Goal: Find contact information: Find contact information

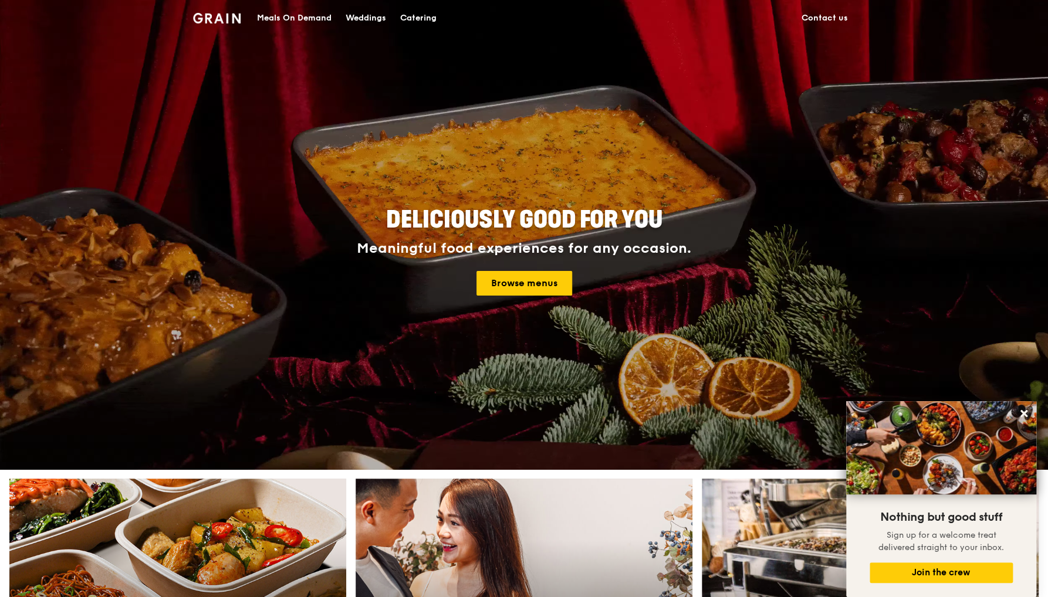
click at [825, 24] on link "Contact us" at bounding box center [824, 18] width 60 height 35
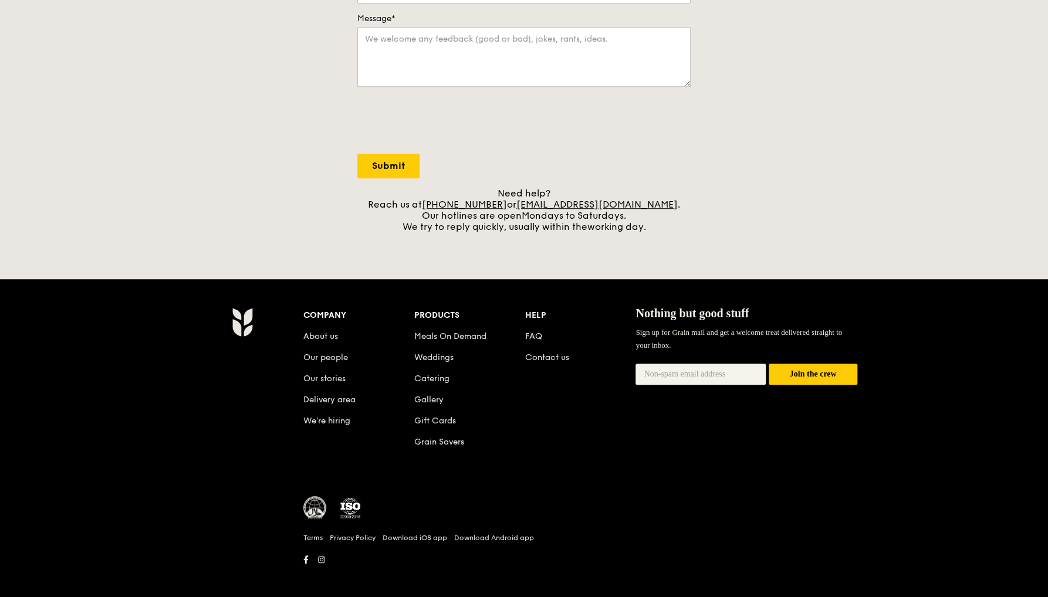
scroll to position [347, 0]
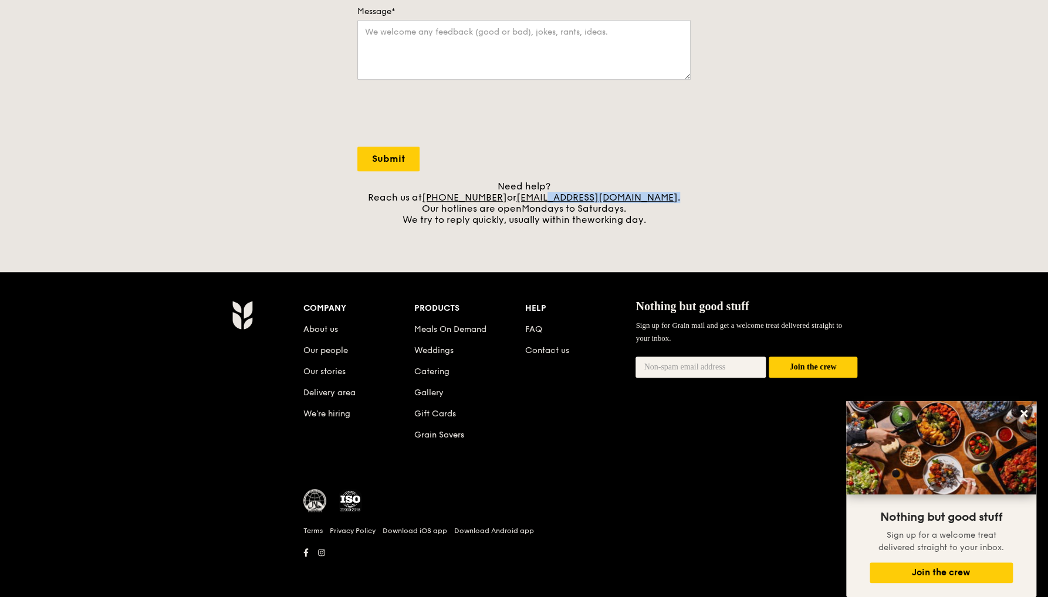
drag, startPoint x: 661, startPoint y: 198, endPoint x: 564, endPoint y: 202, distance: 96.3
click at [564, 202] on div "Need help? Reach us at +65 3163 5335 or concierge@grain.com.sg . Our hotlines a…" at bounding box center [523, 203] width 333 height 45
click at [648, 199] on link "concierge@grain.com.sg" at bounding box center [596, 197] width 161 height 11
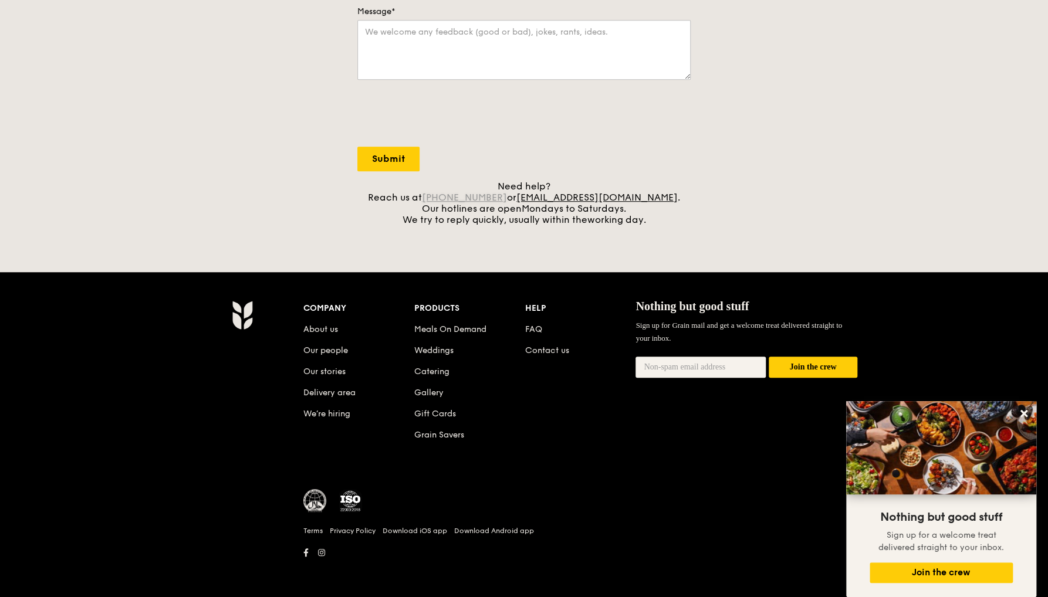
click at [502, 194] on link "+65 3163 5335" at bounding box center [464, 197] width 85 height 11
drag, startPoint x: 502, startPoint y: 194, endPoint x: 472, endPoint y: 171, distance: 38.1
drag, startPoint x: 520, startPoint y: 195, endPoint x: 455, endPoint y: 199, distance: 65.3
click at [455, 199] on div "Need help? Reach us at +65 3163 5335 or concierge@grain.com.sg . Our hotlines a…" at bounding box center [523, 203] width 333 height 45
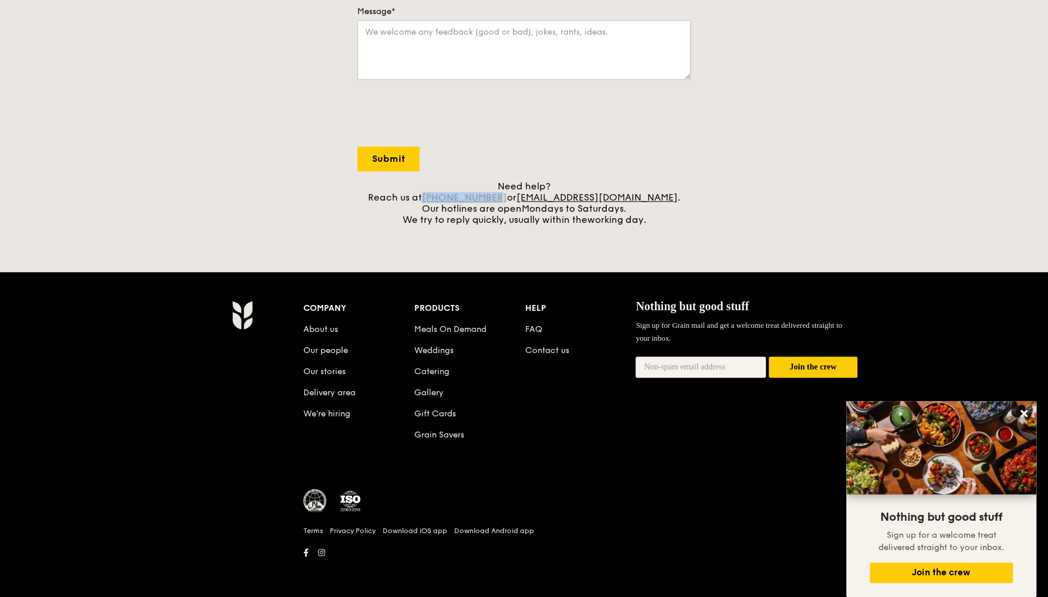
copy link "+65 3163 5335"
click at [326, 327] on link "About us" at bounding box center [320, 329] width 35 height 10
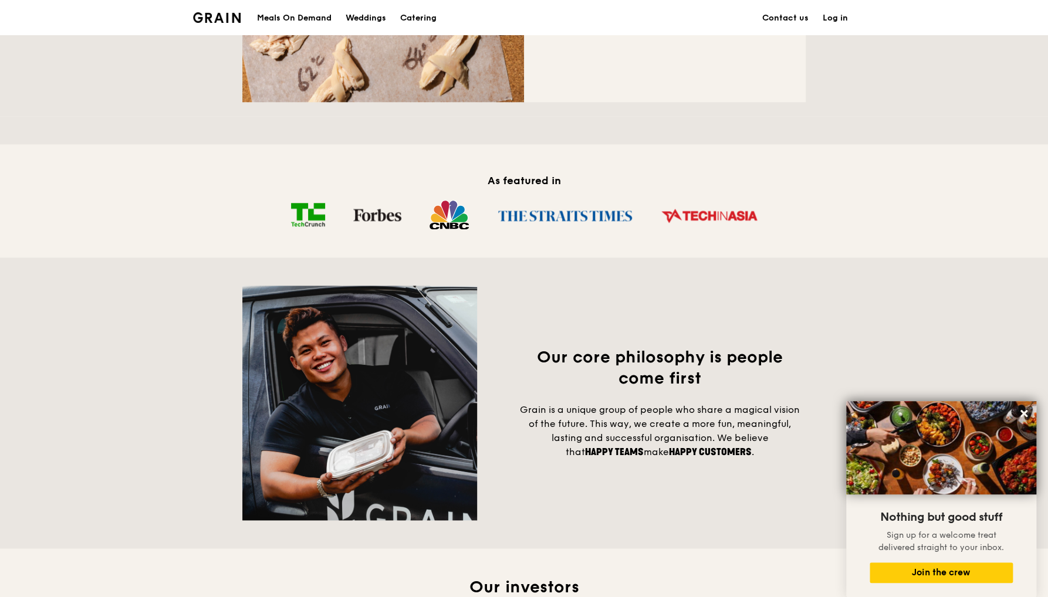
scroll to position [645, 0]
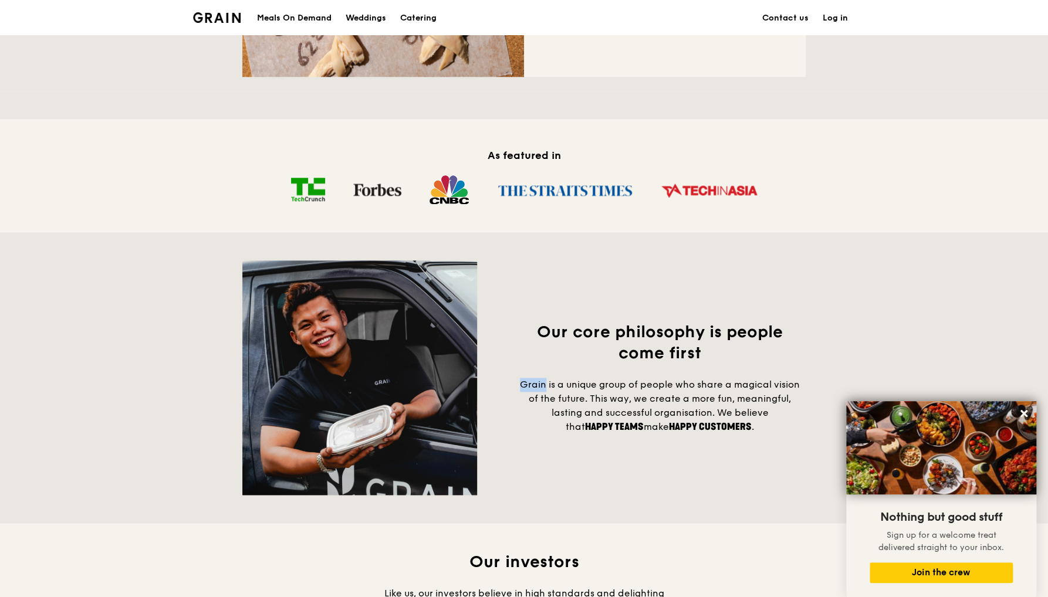
drag, startPoint x: 521, startPoint y: 395, endPoint x: 545, endPoint y: 394, distance: 24.1
click at [545, 394] on span "Grain is a unique group of people who share a magical vision of the future. Thi…" at bounding box center [660, 405] width 280 height 53
copy span "Grain"
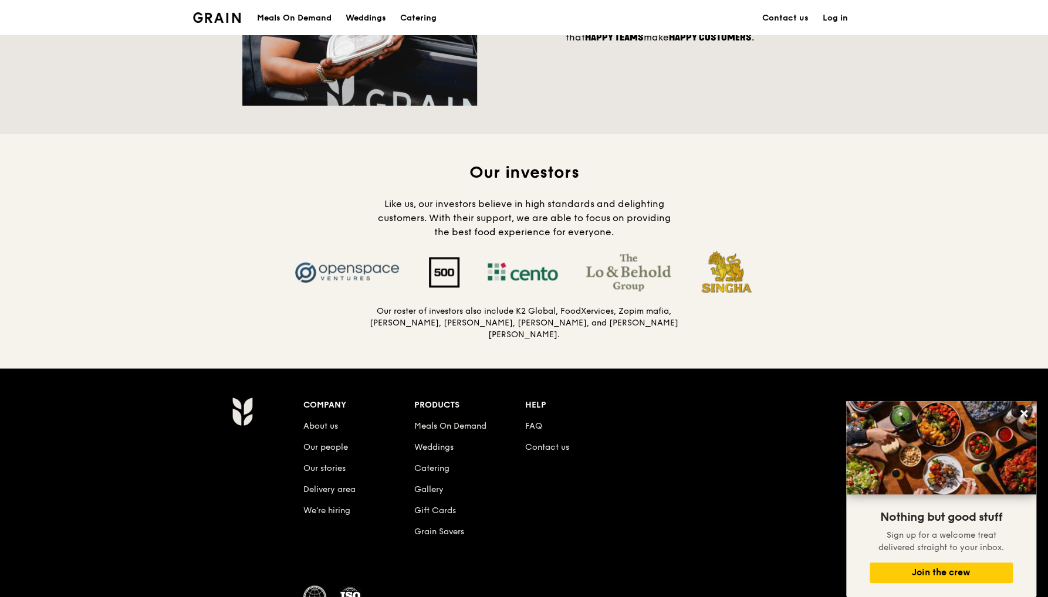
scroll to position [1056, 0]
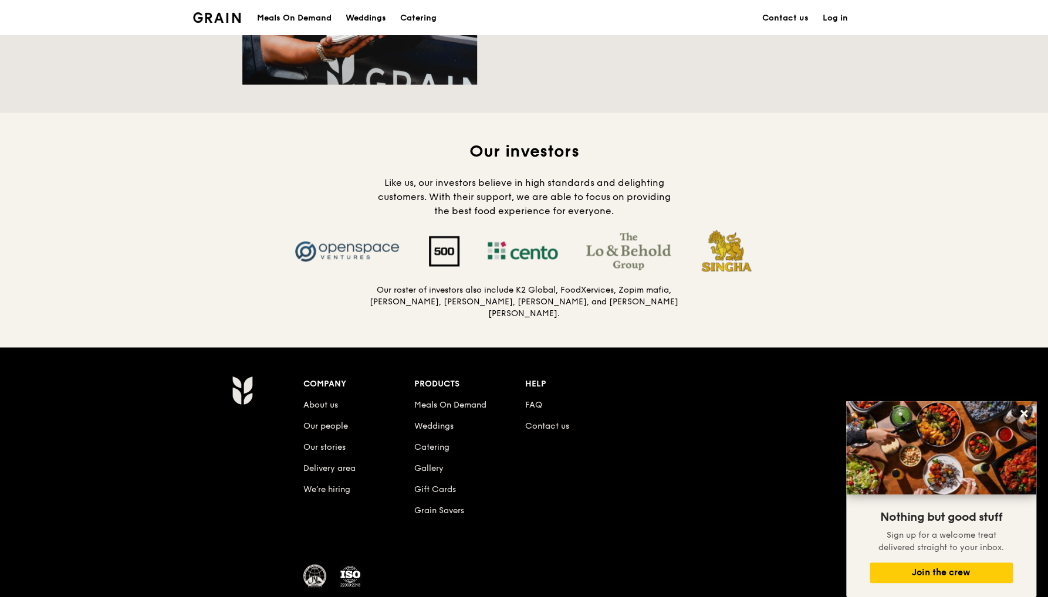
click at [801, 214] on div "Our investors Like us, our investors believe in high standards and delighting c…" at bounding box center [523, 230] width 563 height 178
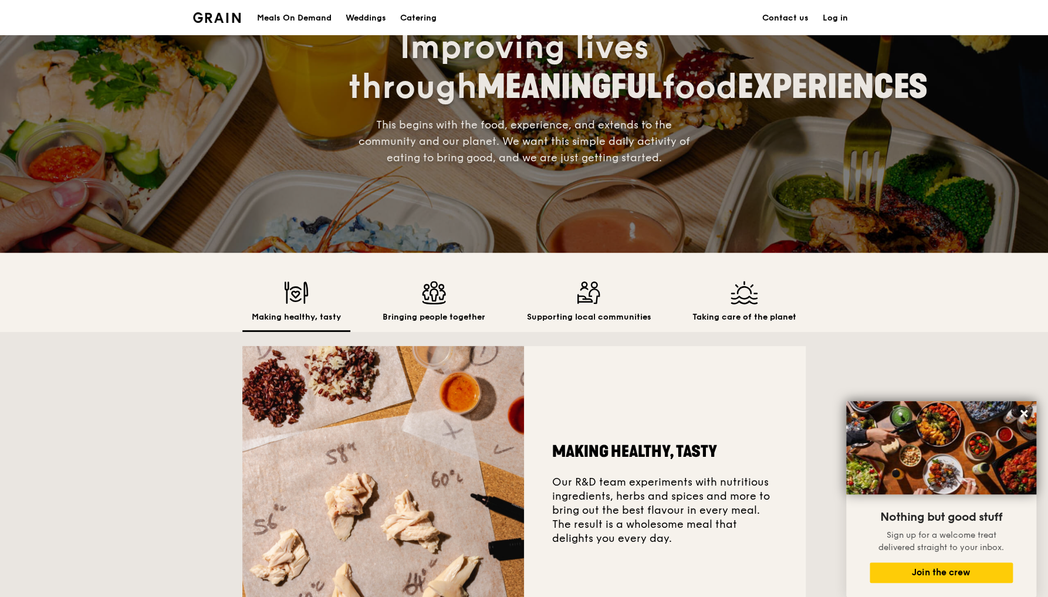
scroll to position [117, 0]
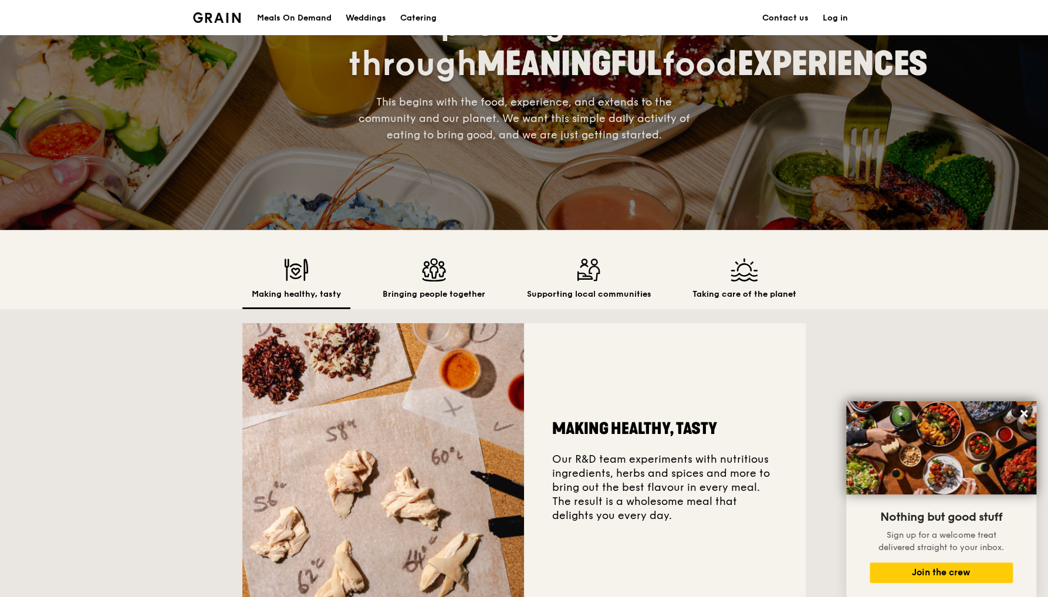
click at [744, 285] on div "Taking care of the planet" at bounding box center [744, 283] width 123 height 51
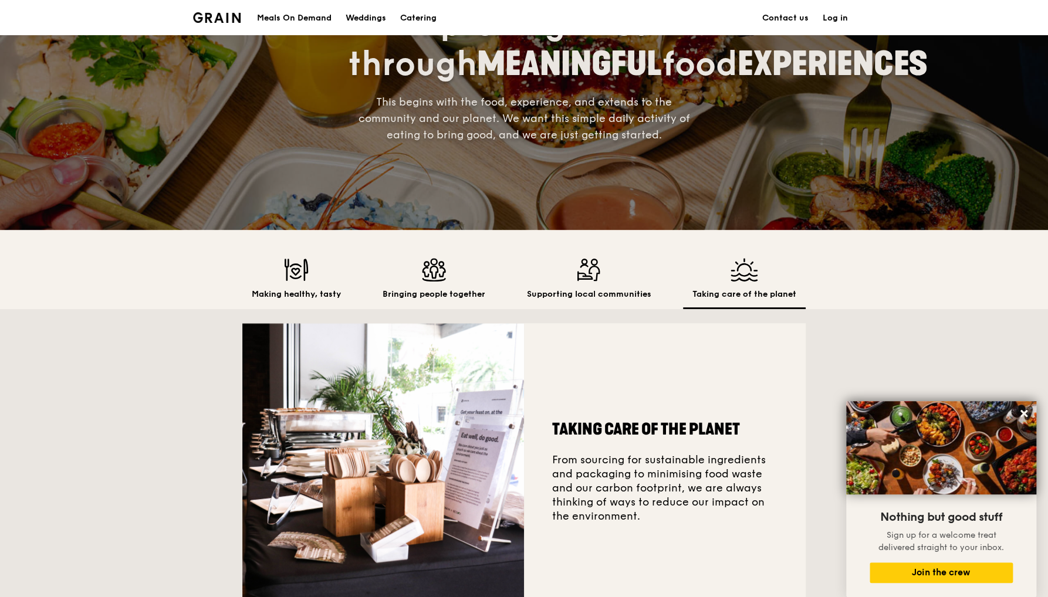
click at [590, 273] on img at bounding box center [588, 269] width 124 height 23
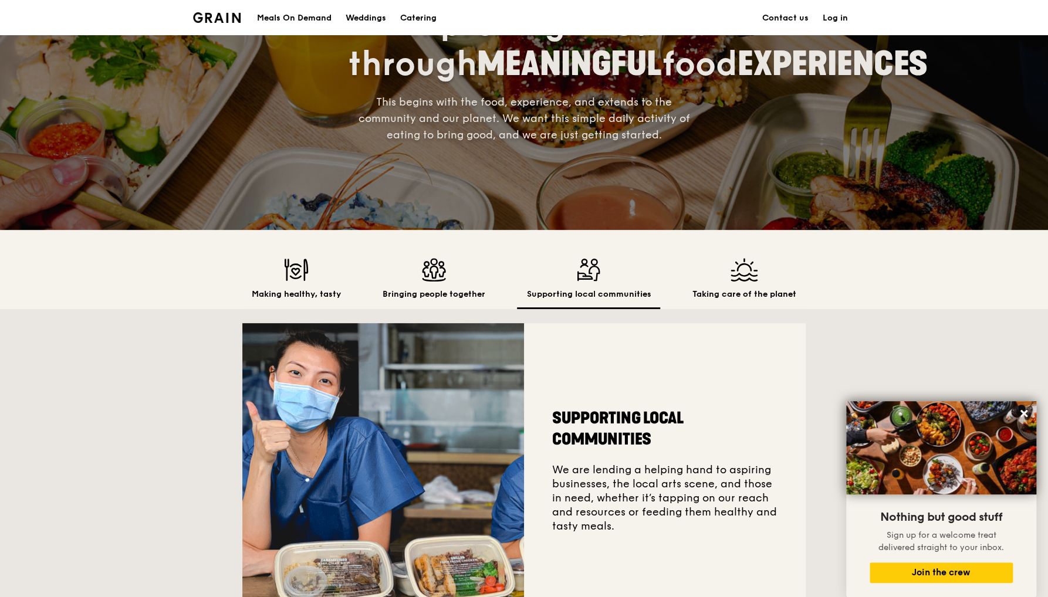
click at [441, 282] on div "Bringing people together" at bounding box center [433, 283] width 121 height 51
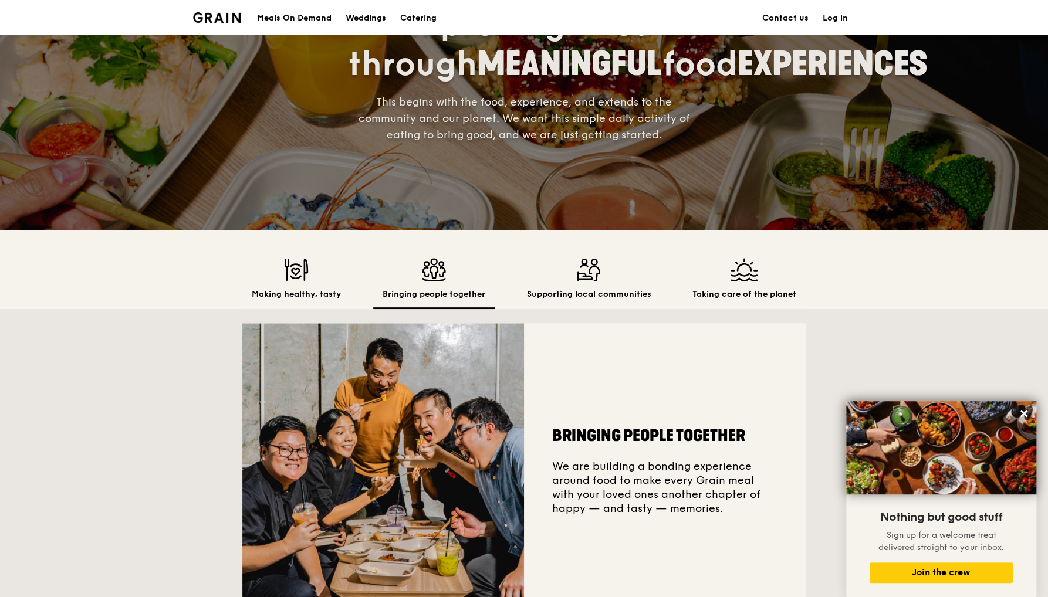
click at [292, 278] on img at bounding box center [296, 269] width 89 height 23
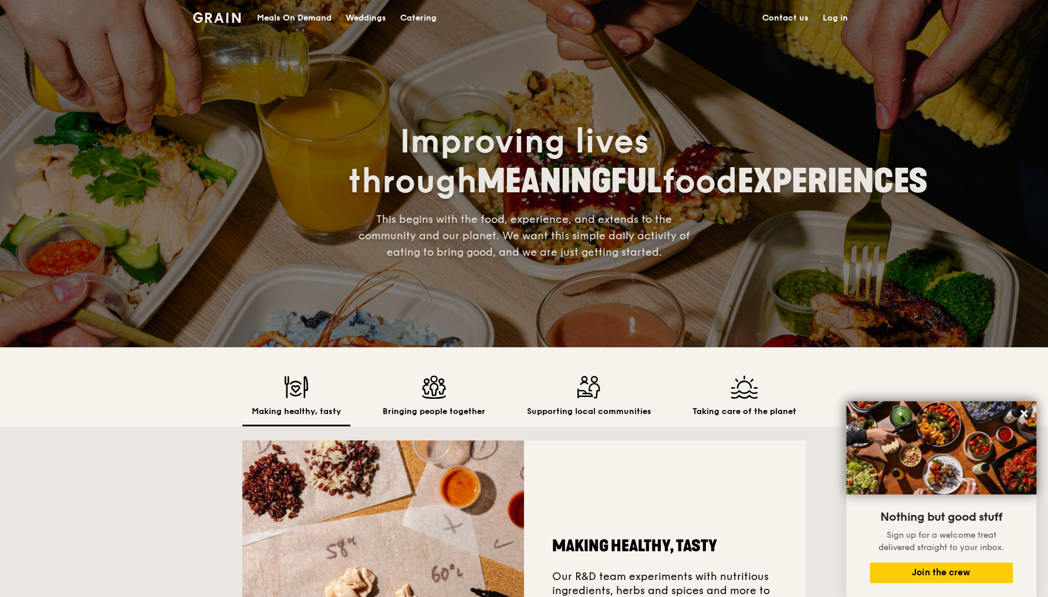
scroll to position [0, 0]
click at [426, 15] on div "Catering" at bounding box center [418, 18] width 36 height 35
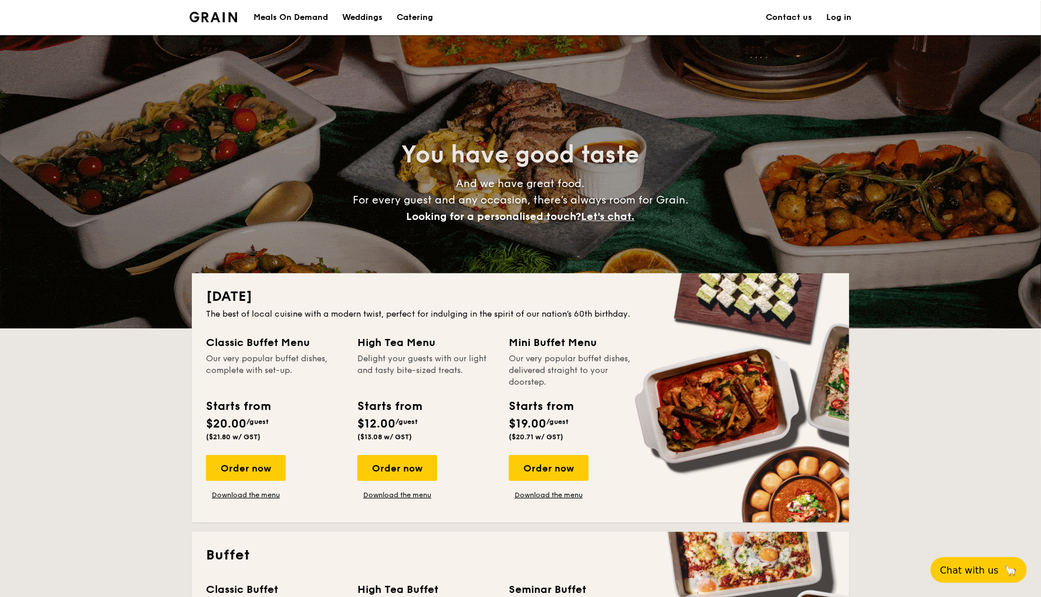
click at [212, 25] on li at bounding box center [217, 17] width 57 height 35
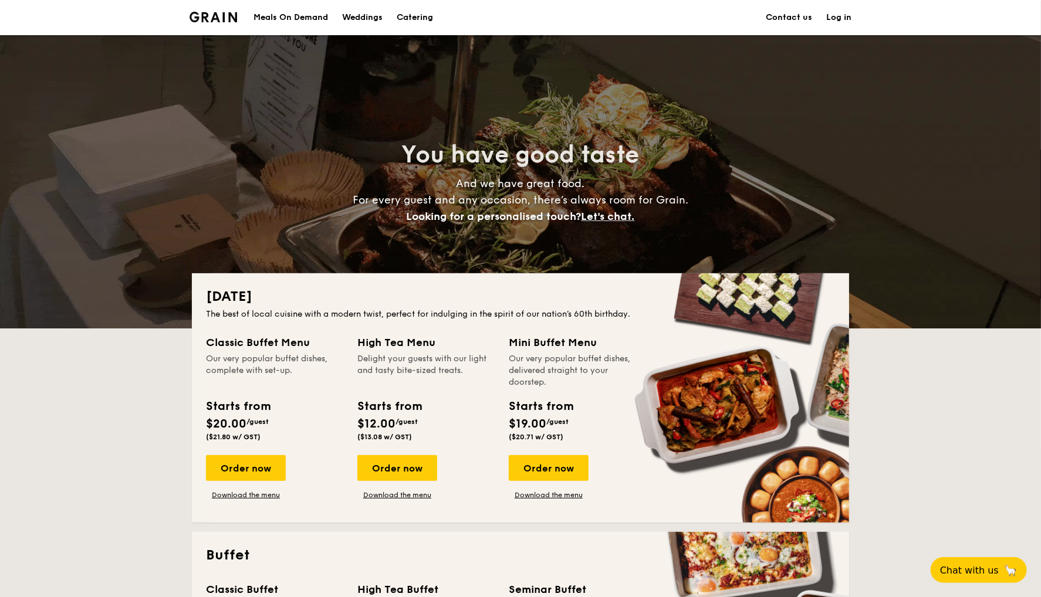
click at [219, 11] on li at bounding box center [217, 17] width 57 height 35
click at [221, 18] on img at bounding box center [213, 17] width 48 height 11
